Goal: Book appointment/travel/reservation

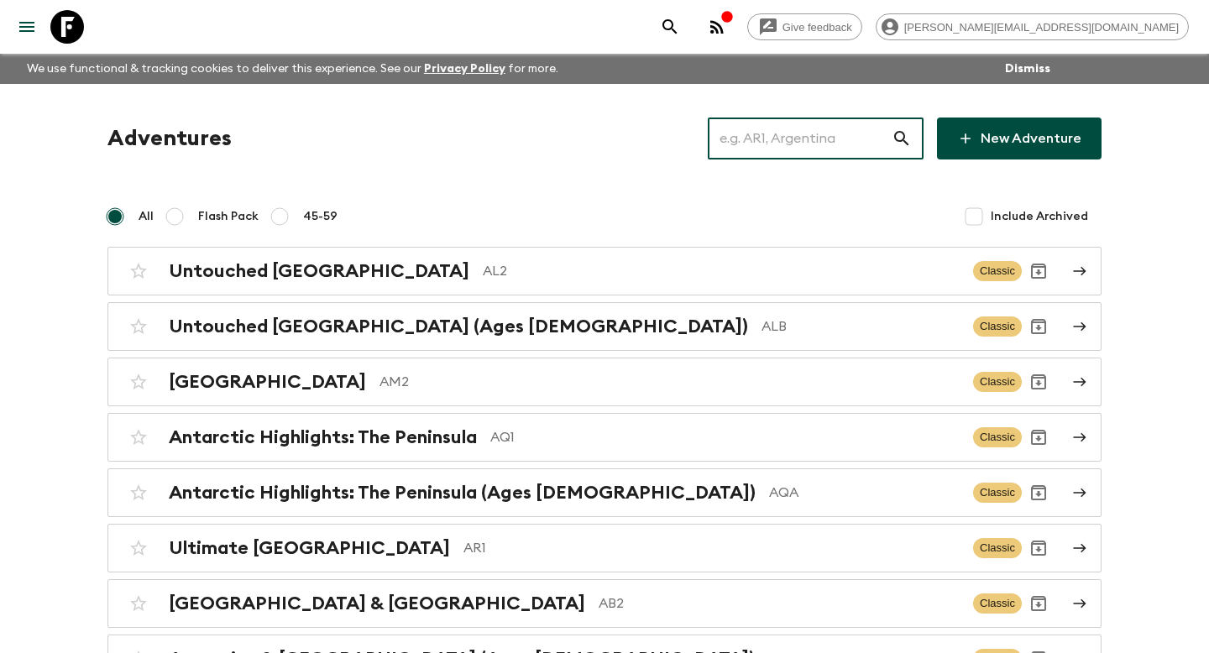
click at [794, 149] on input "text" at bounding box center [800, 138] width 184 height 47
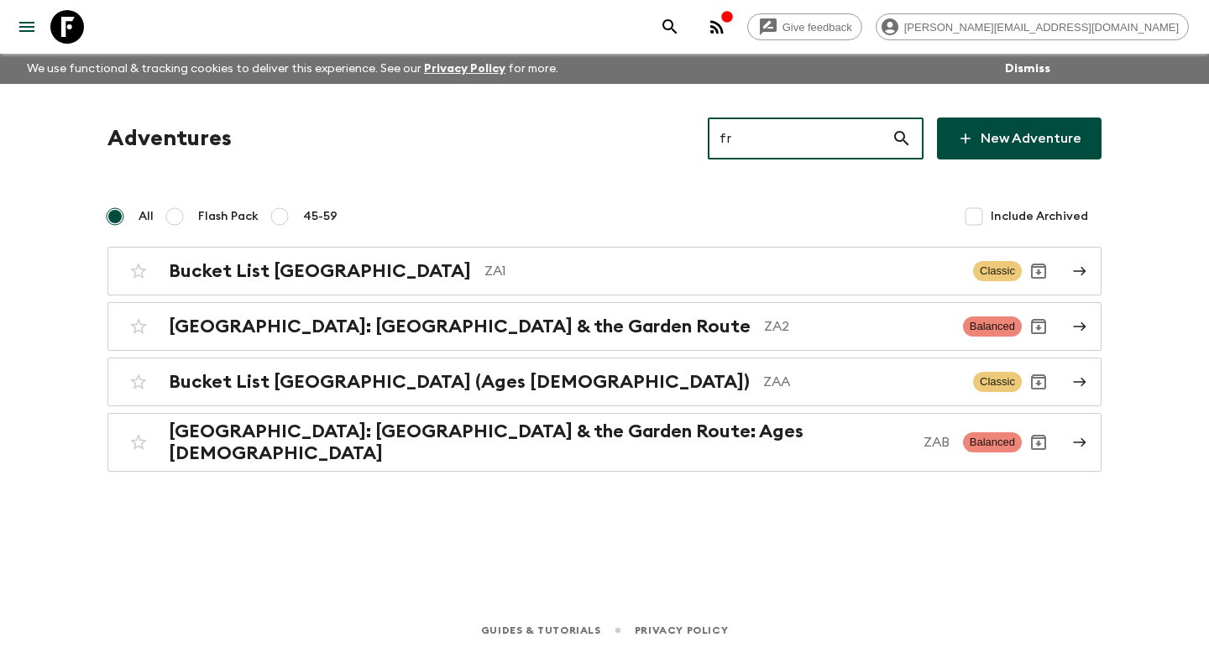
type input "f"
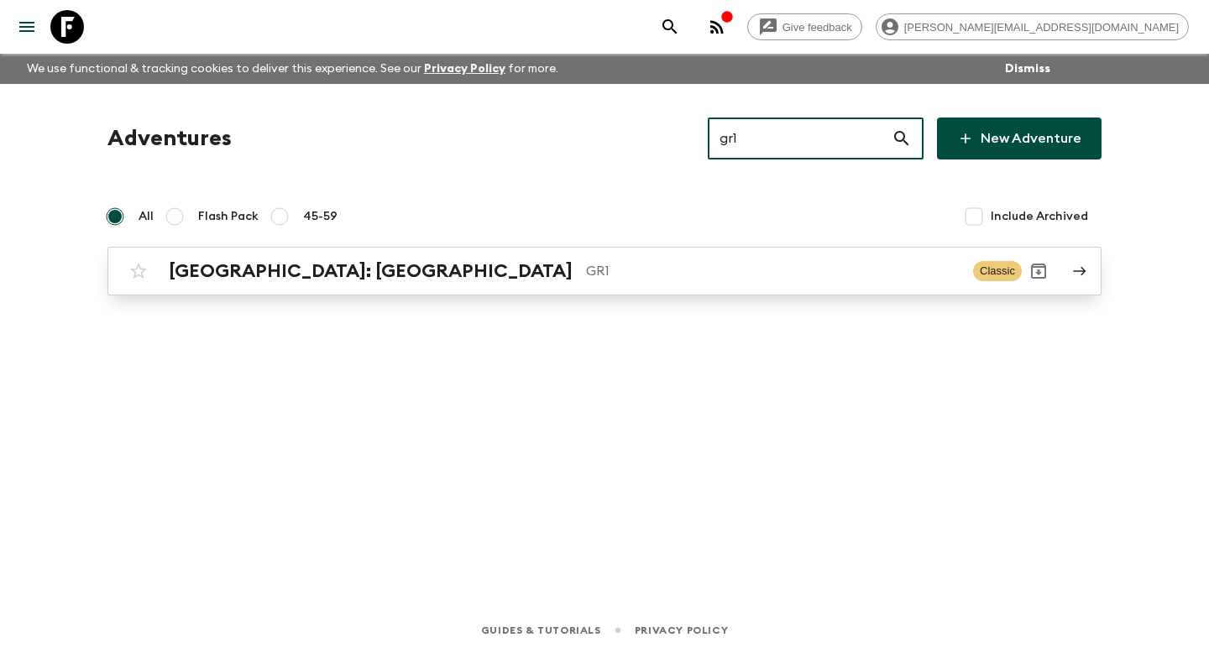
type input "gr1"
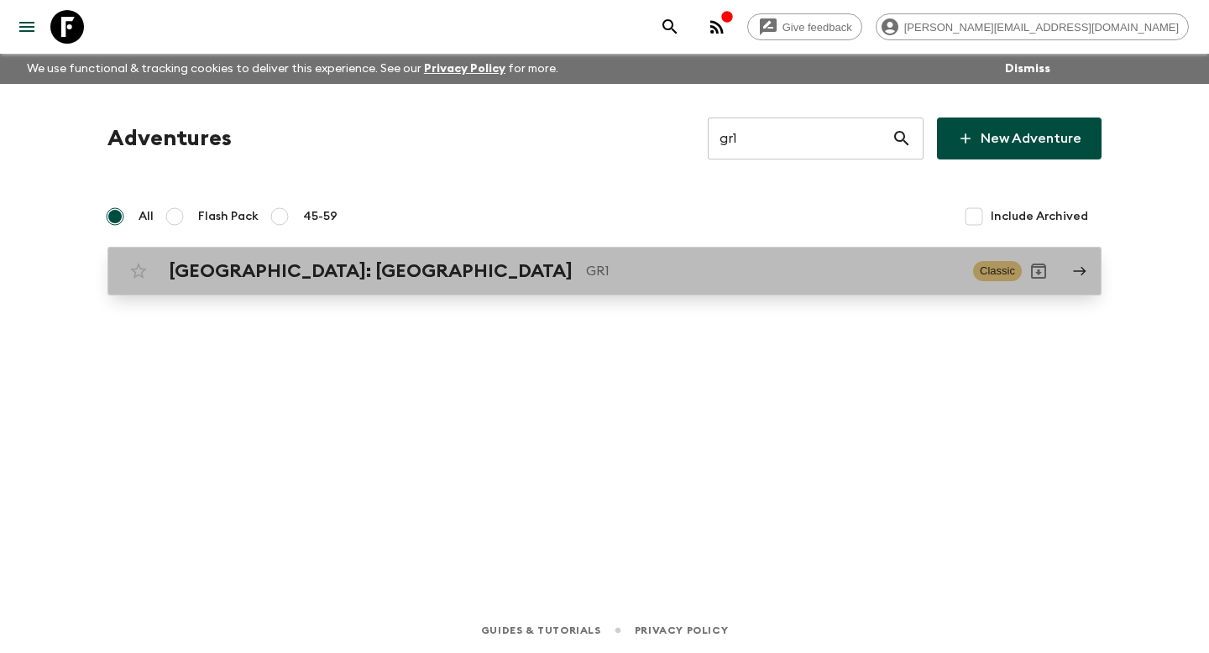
click at [578, 259] on div "[GEOGRAPHIC_DATA]: [GEOGRAPHIC_DATA] & the Islands GR1 Classic" at bounding box center [572, 271] width 900 height 34
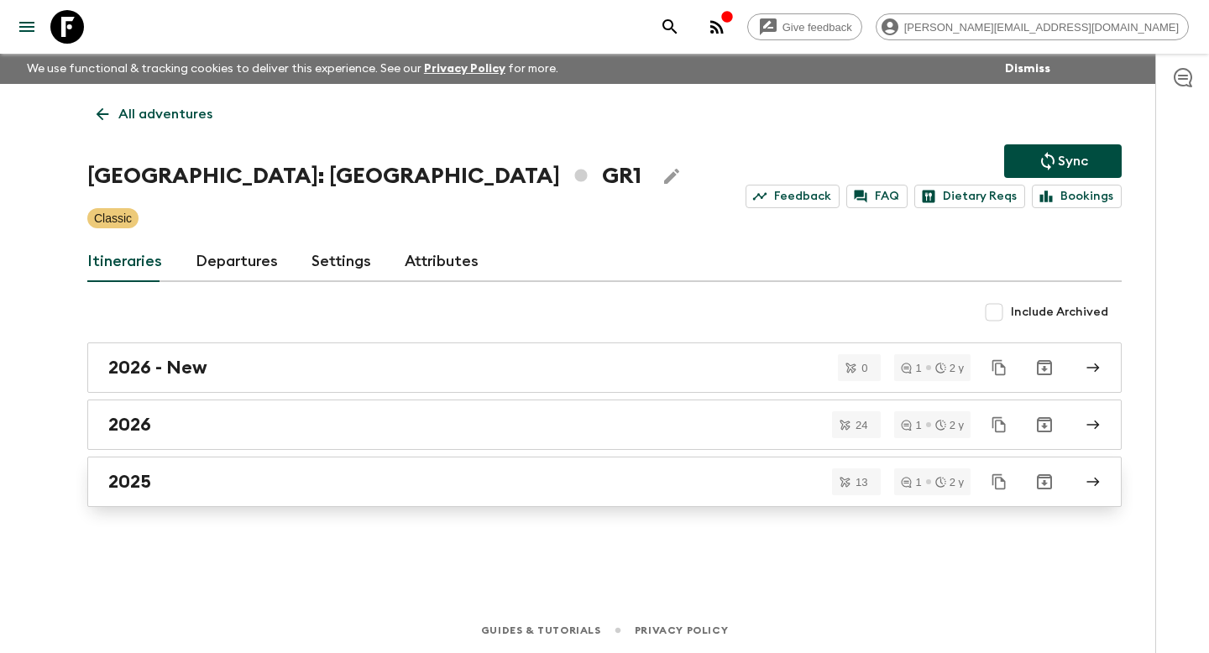
click at [322, 500] on link "2025" at bounding box center [604, 482] width 1034 height 50
